Goal: Task Accomplishment & Management: Complete application form

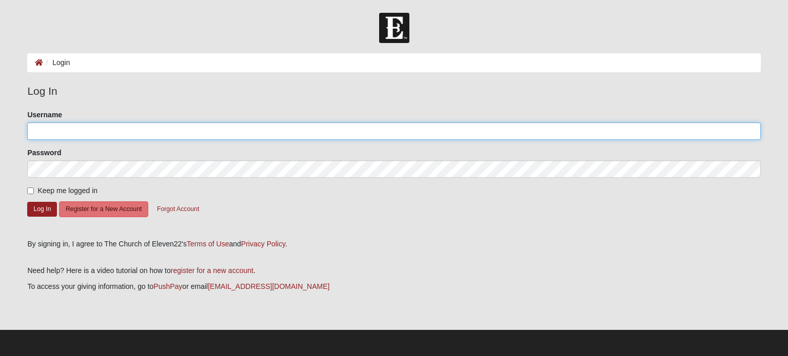
click at [109, 129] on input "Username" at bounding box center [393, 131] width 733 height 17
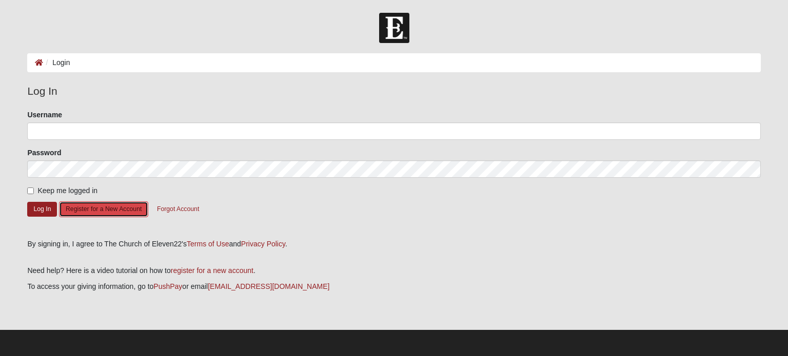
click at [94, 207] on button "Register for a New Account" at bounding box center [103, 210] width 89 height 16
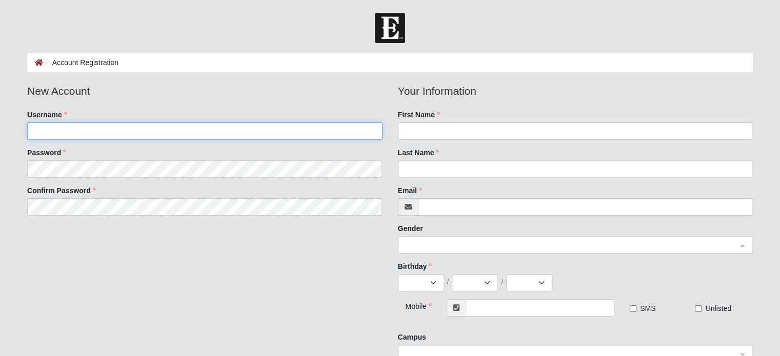
click at [214, 137] on input "Username" at bounding box center [204, 131] width 355 height 17
type input "maryrayray"
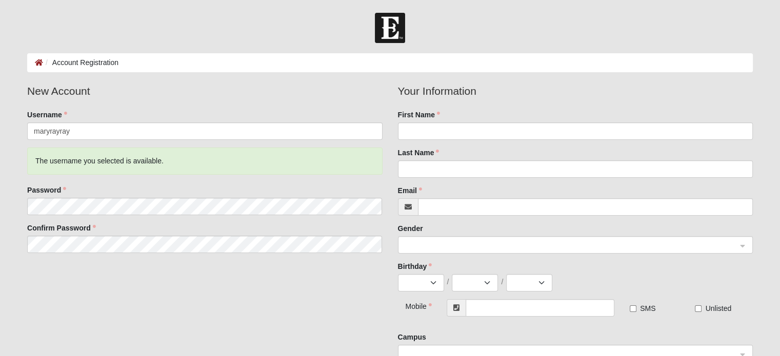
click at [64, 111] on label "Username" at bounding box center [47, 115] width 40 height 10
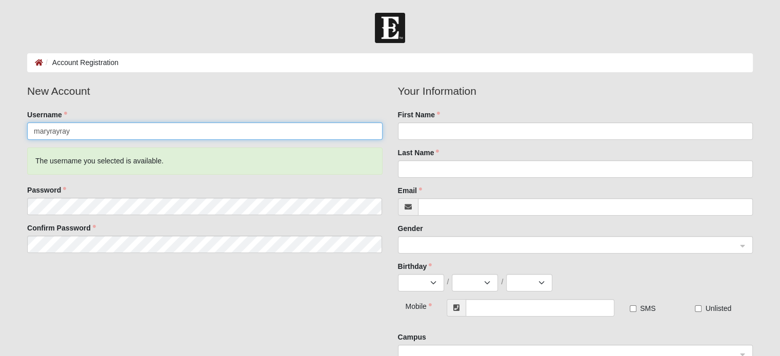
click at [64, 123] on input "maryrayray" at bounding box center [204, 131] width 355 height 17
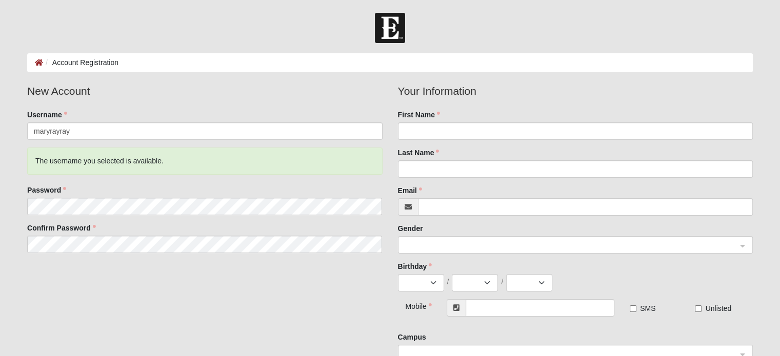
click at [65, 186] on label "Password" at bounding box center [46, 190] width 39 height 10
click at [66, 186] on label "Password" at bounding box center [46, 190] width 39 height 10
click at [66, 188] on label "Password" at bounding box center [46, 190] width 39 height 10
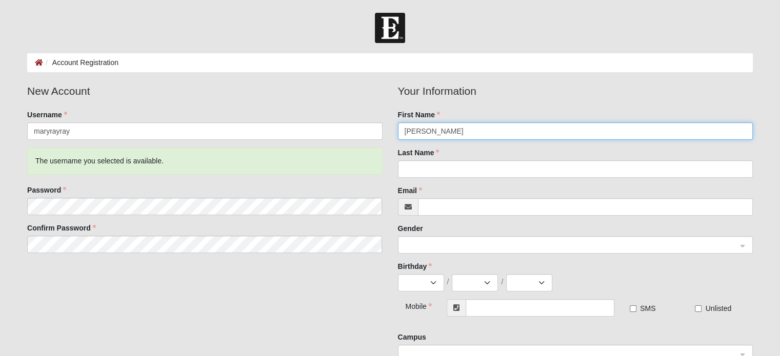
type input "[PERSON_NAME]"
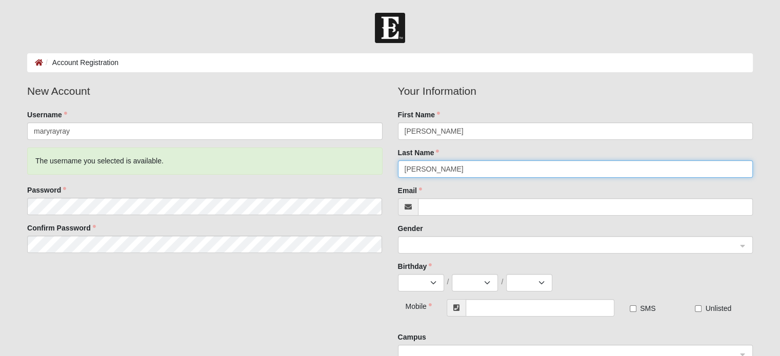
type input "[PERSON_NAME]"
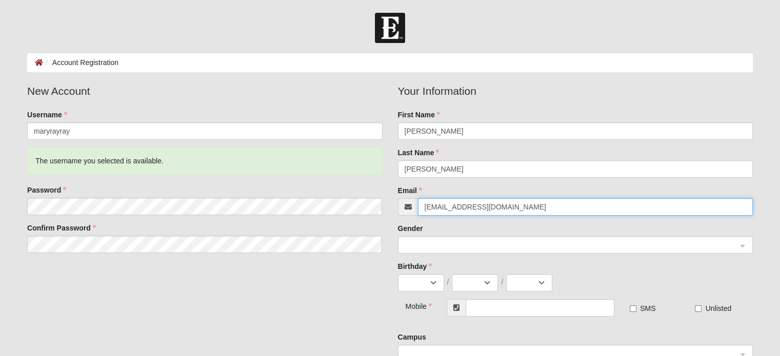
type input "[EMAIL_ADDRESS][DOMAIN_NAME]"
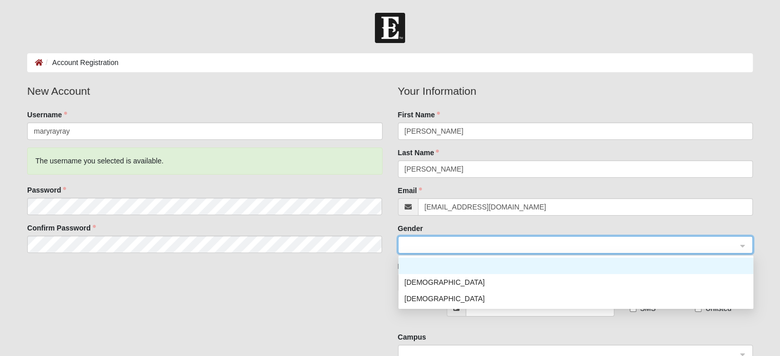
click at [525, 247] on span at bounding box center [571, 245] width 332 height 11
click at [417, 302] on div "[DEMOGRAPHIC_DATA]" at bounding box center [576, 298] width 343 height 11
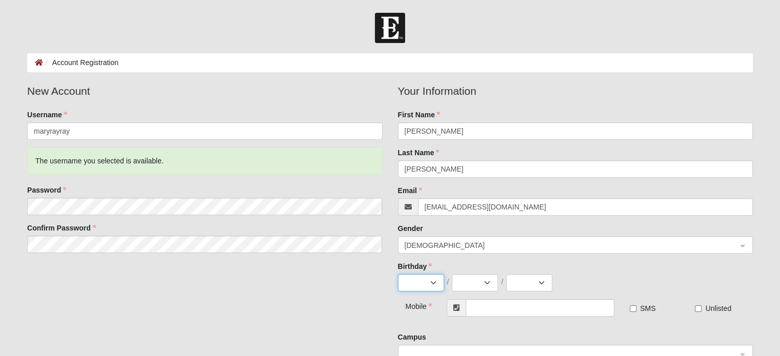
click at [430, 280] on select "Jan Feb Mar Apr May Jun [DATE] Aug Sep Oct Nov Dec" at bounding box center [421, 282] width 46 height 17
select select "3"
click at [398, 274] on select "Jan Feb Mar Apr May Jun [DATE] Aug Sep Oct Nov Dec" at bounding box center [421, 282] width 46 height 17
click at [483, 285] on select "1 2 3 4 5 6 7 8 9 10 11 12 13 14 15 16 17 18 19 20 21 22 23 24 25 26 27 28 29 3…" at bounding box center [475, 282] width 46 height 17
select select "21"
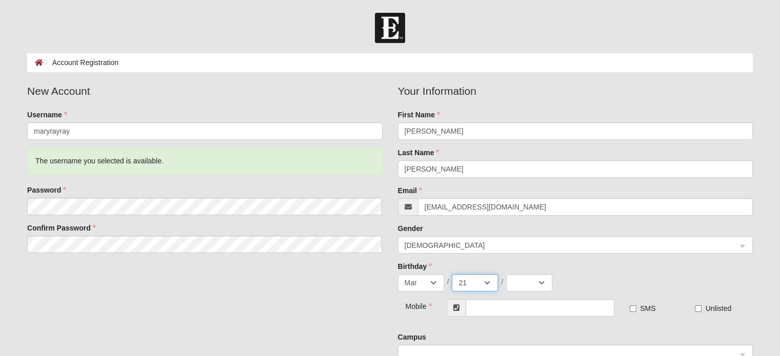
click at [452, 274] on select "1 2 3 4 5 6 7 8 9 10 11 12 13 14 15 16 17 18 19 20 21 22 23 24 25 26 27 28 29 3…" at bounding box center [475, 282] width 46 height 17
click at [542, 285] on select "2025 2024 2023 2022 2021 2020 2019 2018 2017 2016 2015 2014 2013 2012 2011 2010…" at bounding box center [529, 282] width 46 height 17
select select "1968"
click at [506, 274] on select "2025 2024 2023 2022 2021 2020 2019 2018 2017 2016 2015 2014 2013 2012 2011 2010…" at bounding box center [529, 282] width 46 height 17
click at [630, 275] on div "Jan Feb Mar Apr May Jun [DATE] Aug Sep Oct Nov [DATE] 2 3 4 5 6 7 8 9 10 11 12 …" at bounding box center [575, 282] width 355 height 17
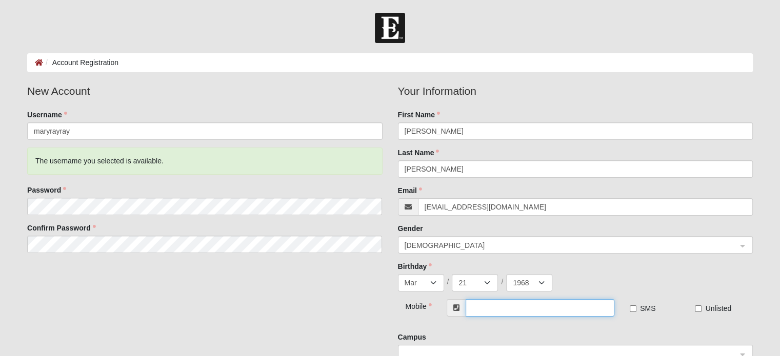
click at [554, 312] on input "text" at bounding box center [540, 308] width 149 height 17
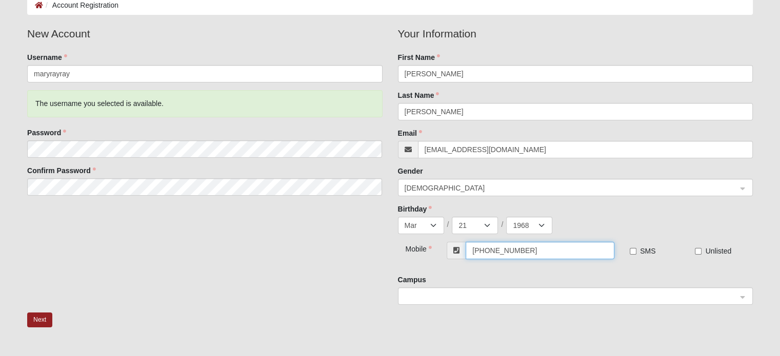
scroll to position [103, 0]
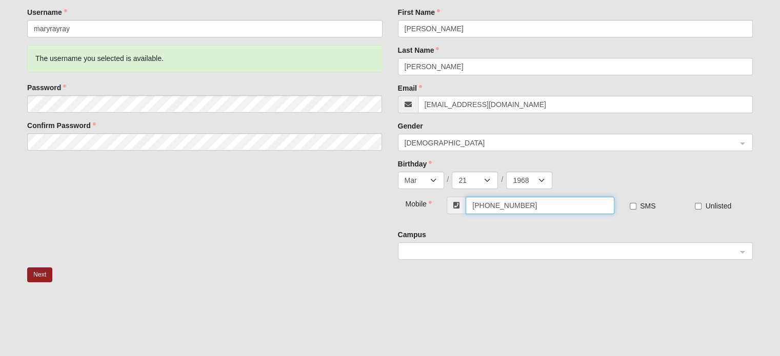
click at [555, 249] on span at bounding box center [571, 251] width 332 height 11
type input "[PHONE_NUMBER]"
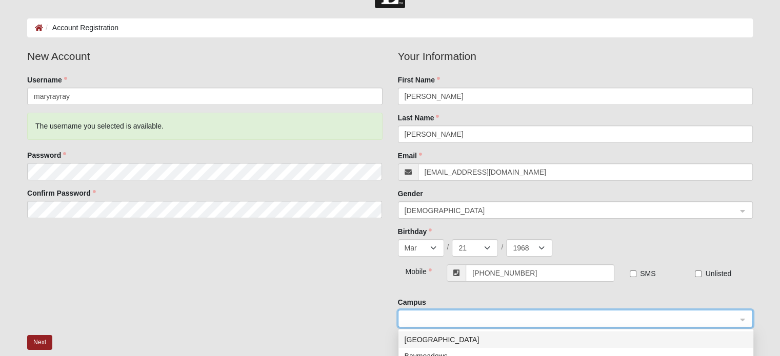
scroll to position [51, 0]
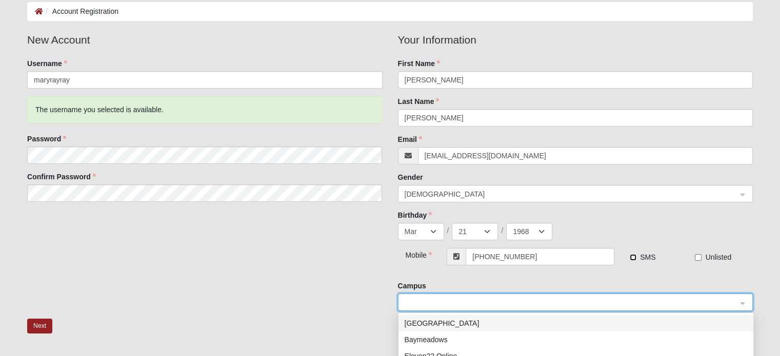
click at [632, 259] on input "SMS" at bounding box center [633, 257] width 7 height 7
checkbox input "true"
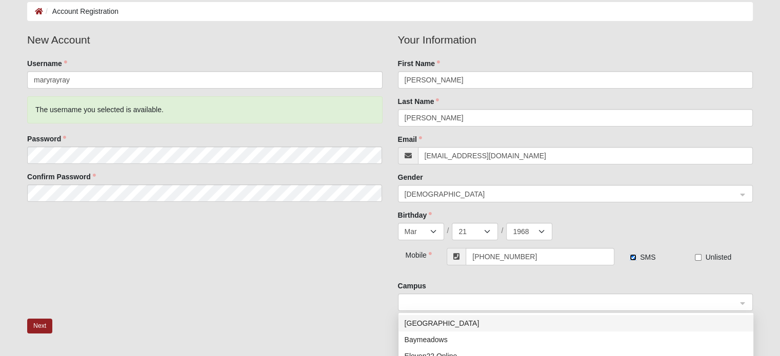
click at [653, 303] on span at bounding box center [571, 302] width 332 height 11
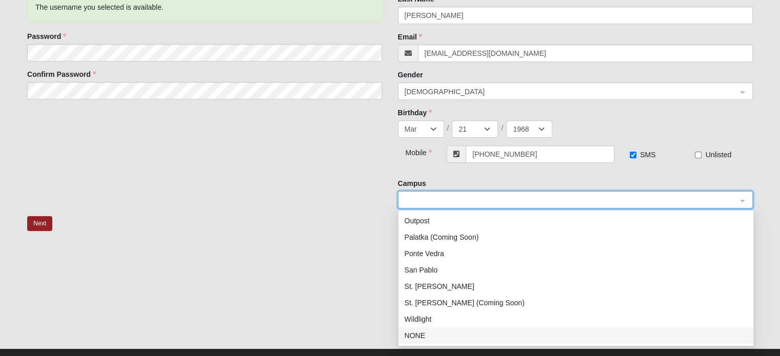
scroll to position [172, 0]
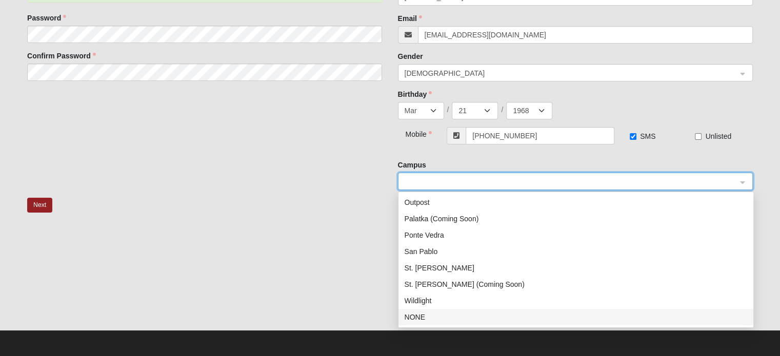
click at [414, 320] on div "NONE" at bounding box center [576, 317] width 343 height 11
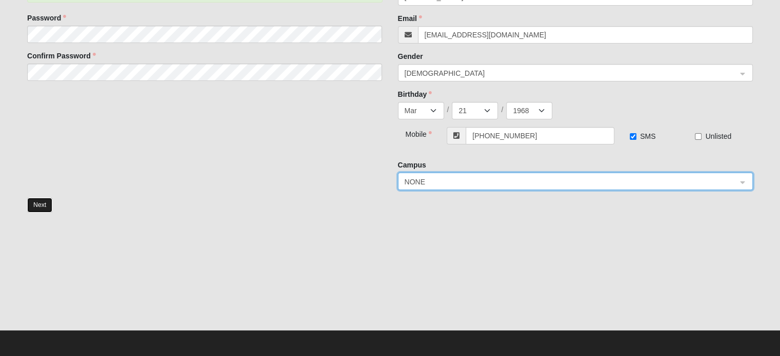
click at [47, 202] on button "Next" at bounding box center [39, 205] width 25 height 15
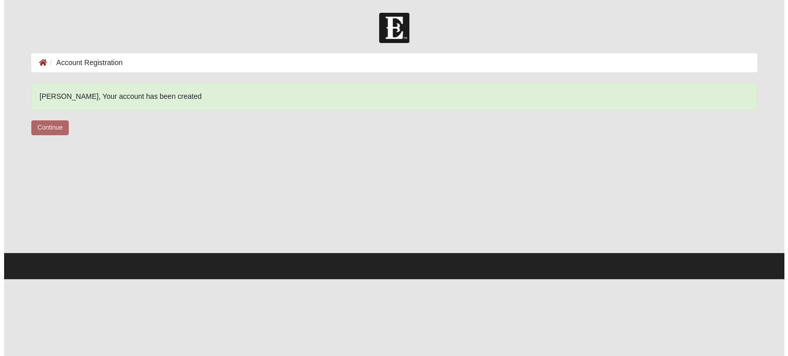
scroll to position [0, 0]
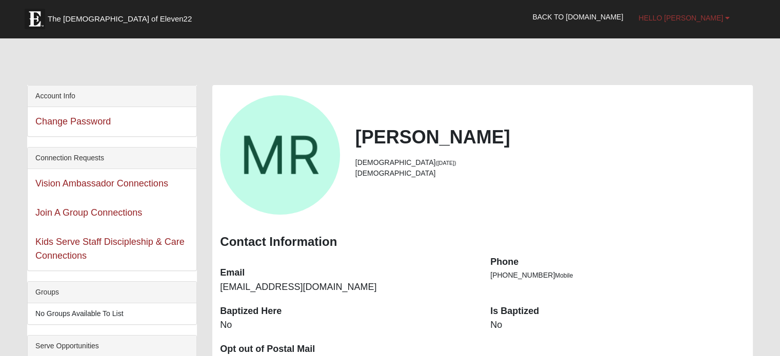
click at [729, 17] on b at bounding box center [727, 17] width 5 height 7
